Goal: Information Seeking & Learning: Learn about a topic

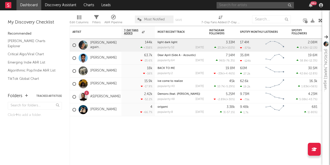
click at [246, 5] on input "text" at bounding box center [254, 5] width 77 height 6
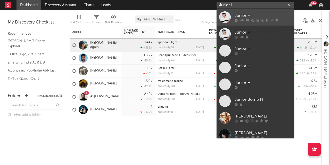
type input "Junior H"
click at [230, 16] on div at bounding box center [225, 17] width 12 height 12
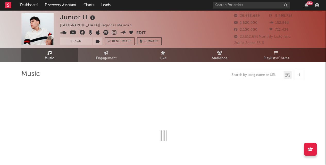
select select "6m"
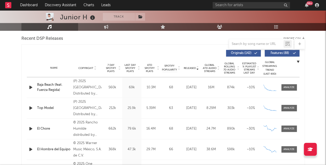
scroll to position [129, 0]
